Goal: Task Accomplishment & Management: Complete application form

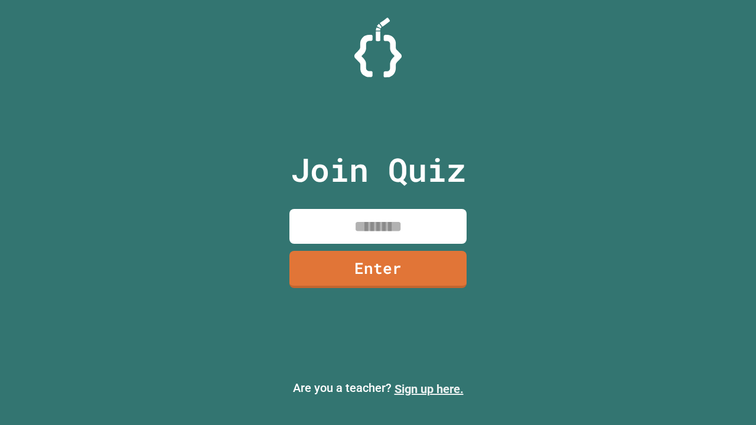
click at [429, 389] on link "Sign up here." at bounding box center [429, 389] width 69 height 14
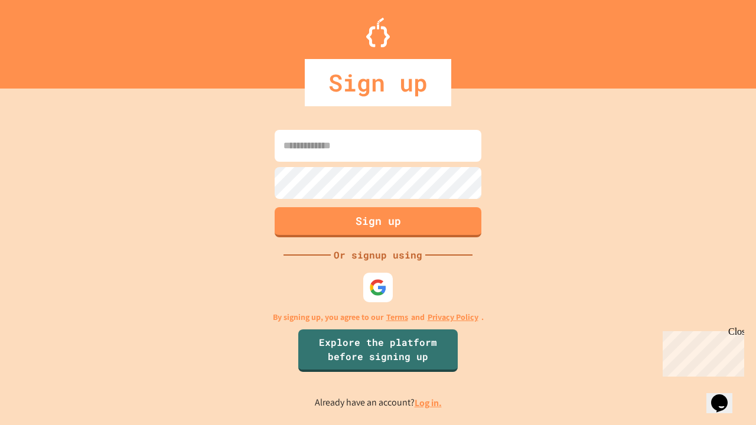
click at [429, 403] on link "Log in." at bounding box center [428, 403] width 27 height 12
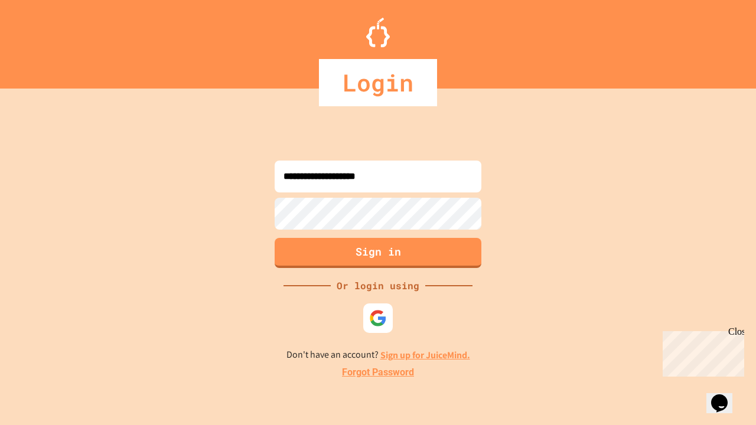
type input "**********"
